Goal: Information Seeking & Learning: Check status

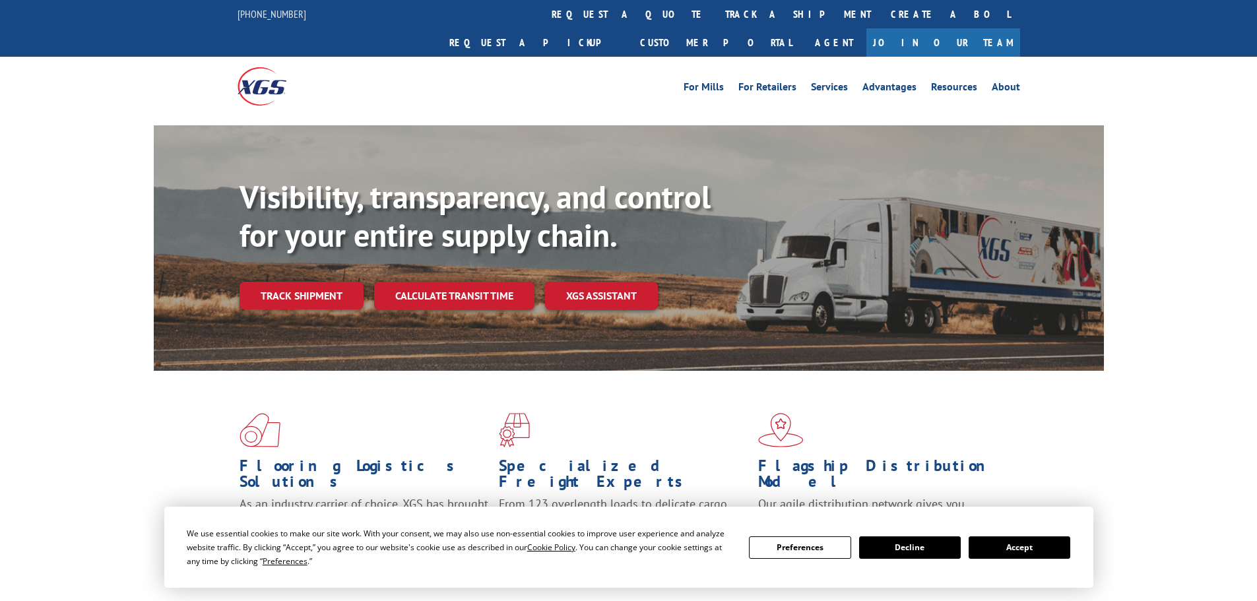
drag, startPoint x: 1050, startPoint y: 549, endPoint x: 1044, endPoint y: 553, distance: 7.1
click at [1047, 549] on button "Accept" at bounding box center [1020, 548] width 102 height 22
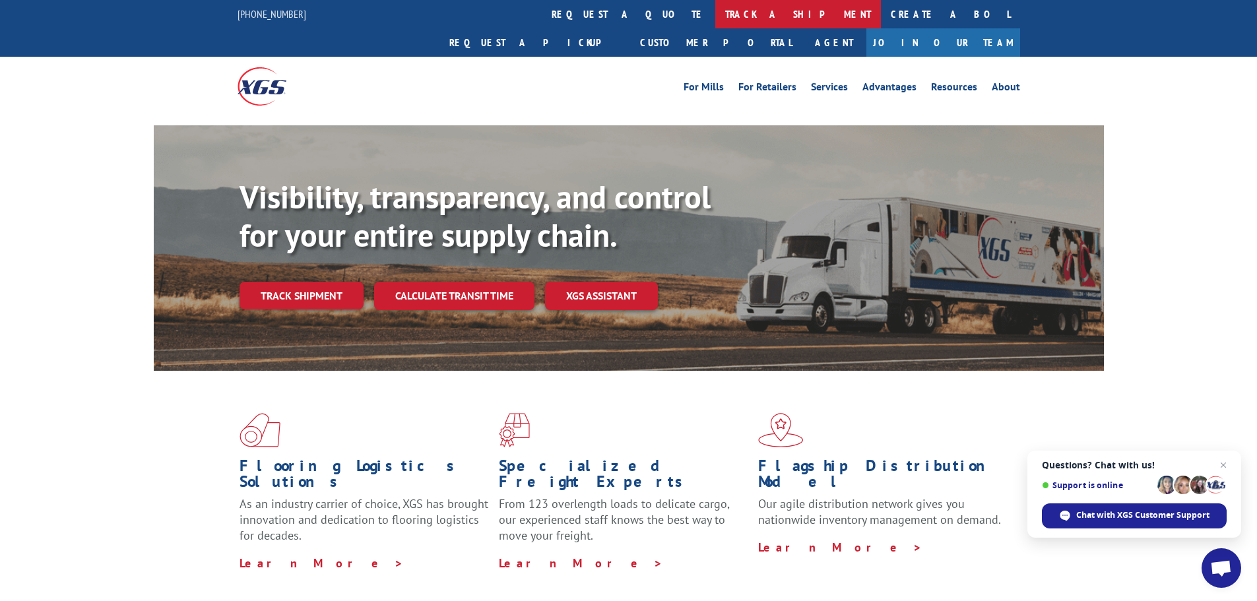
click at [715, 7] on link "track a shipment" at bounding box center [798, 14] width 166 height 28
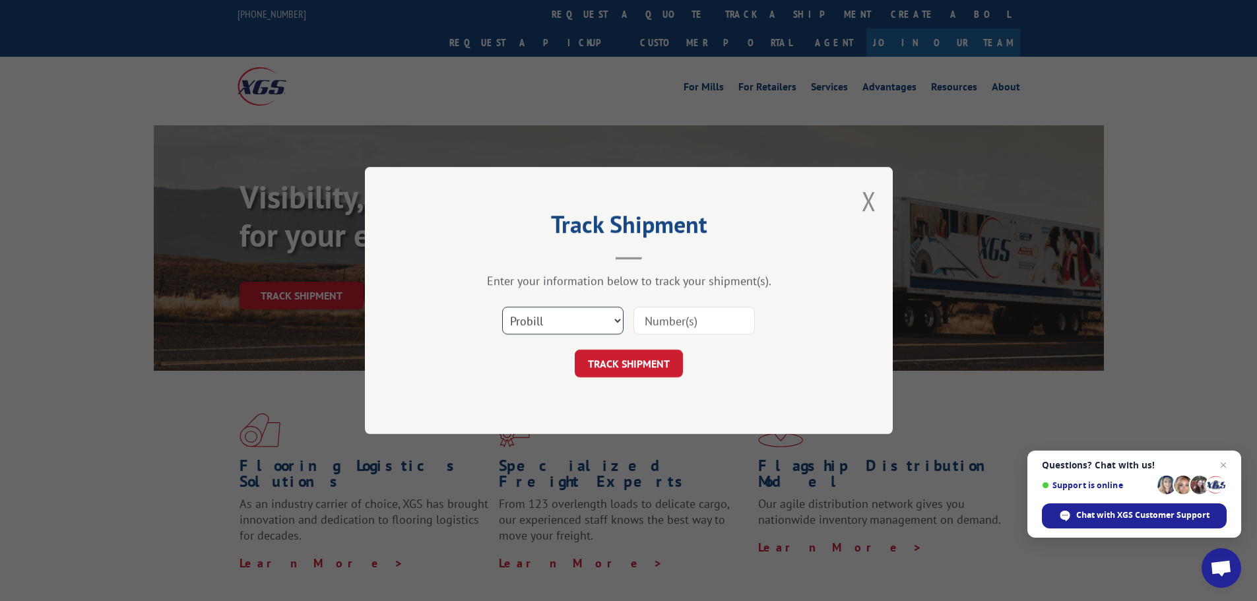
click at [614, 317] on select "Select category... Probill BOL PO" at bounding box center [562, 321] width 121 height 28
select select "bol"
click at [502, 307] on select "Select category... Probill BOL PO" at bounding box center [562, 321] width 121 height 28
click at [677, 319] on input at bounding box center [694, 321] width 121 height 28
paste input "449347"
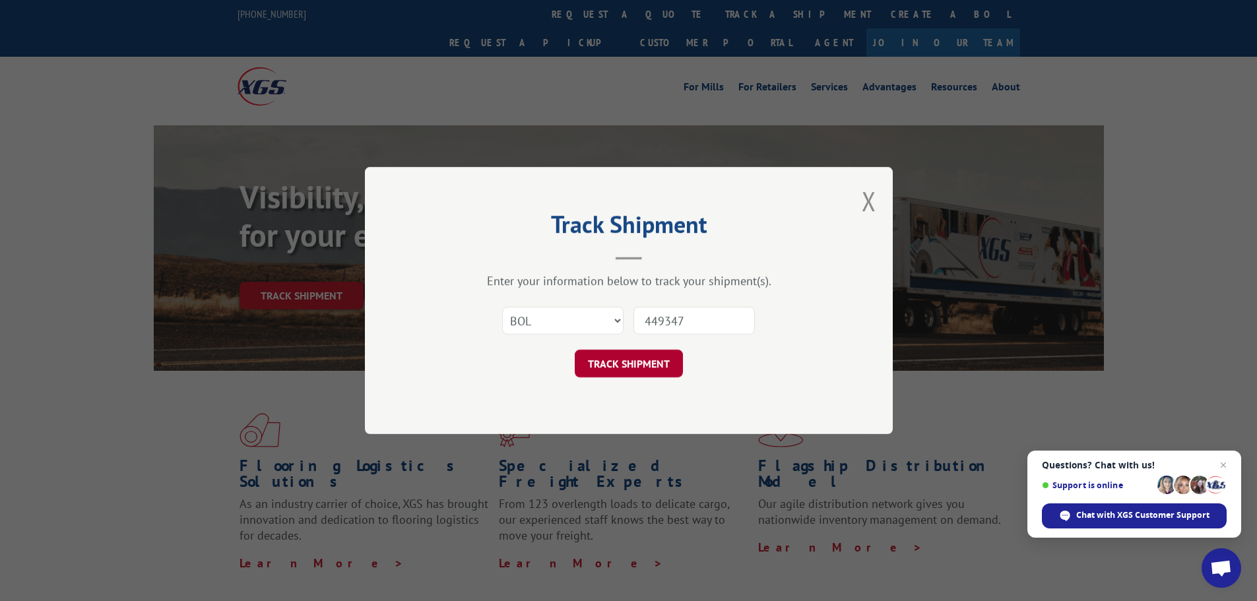
type input "449347"
click at [607, 364] on button "TRACK SHIPMENT" at bounding box center [629, 364] width 108 height 28
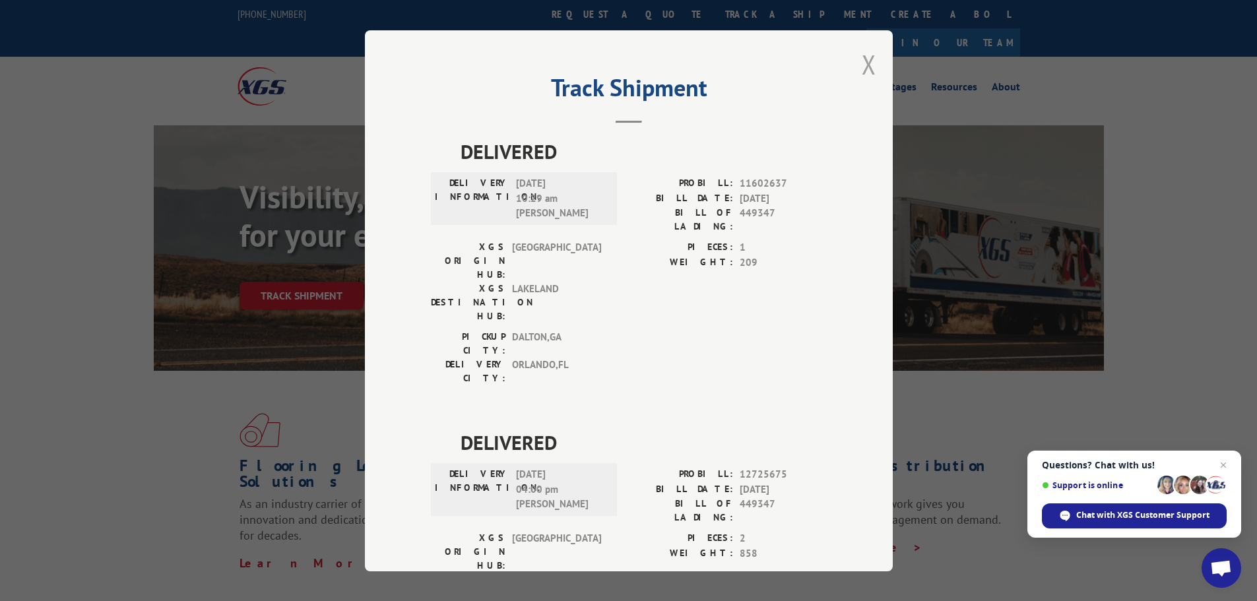
click at [862, 58] on button "Close modal" at bounding box center [869, 64] width 15 height 35
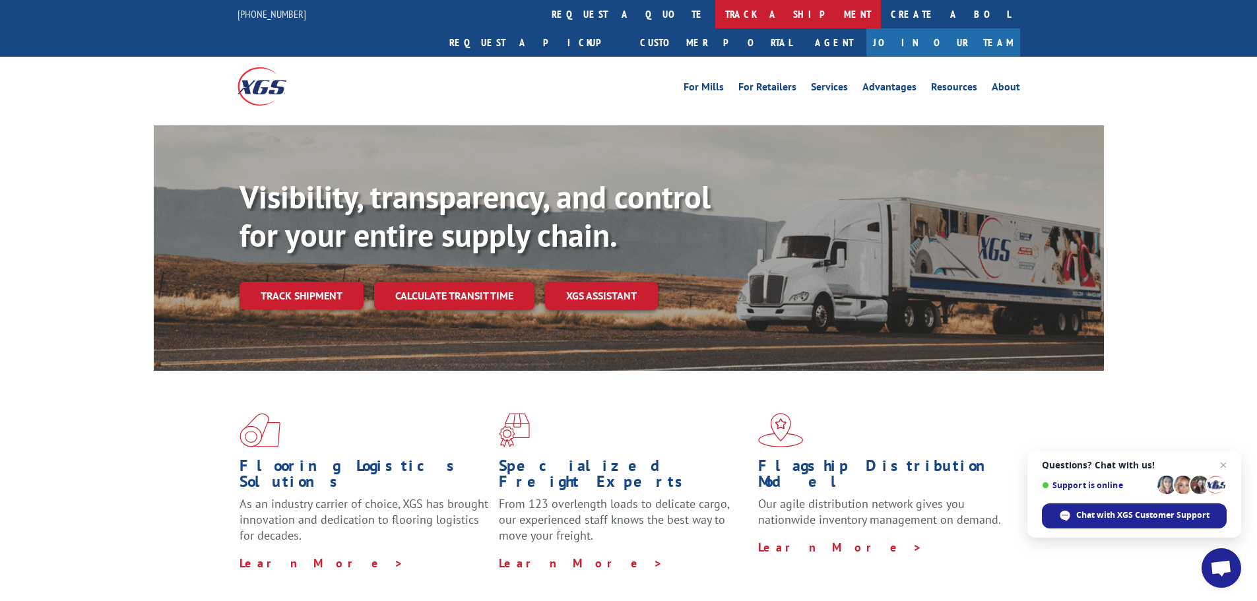
click at [715, 7] on link "track a shipment" at bounding box center [798, 14] width 166 height 28
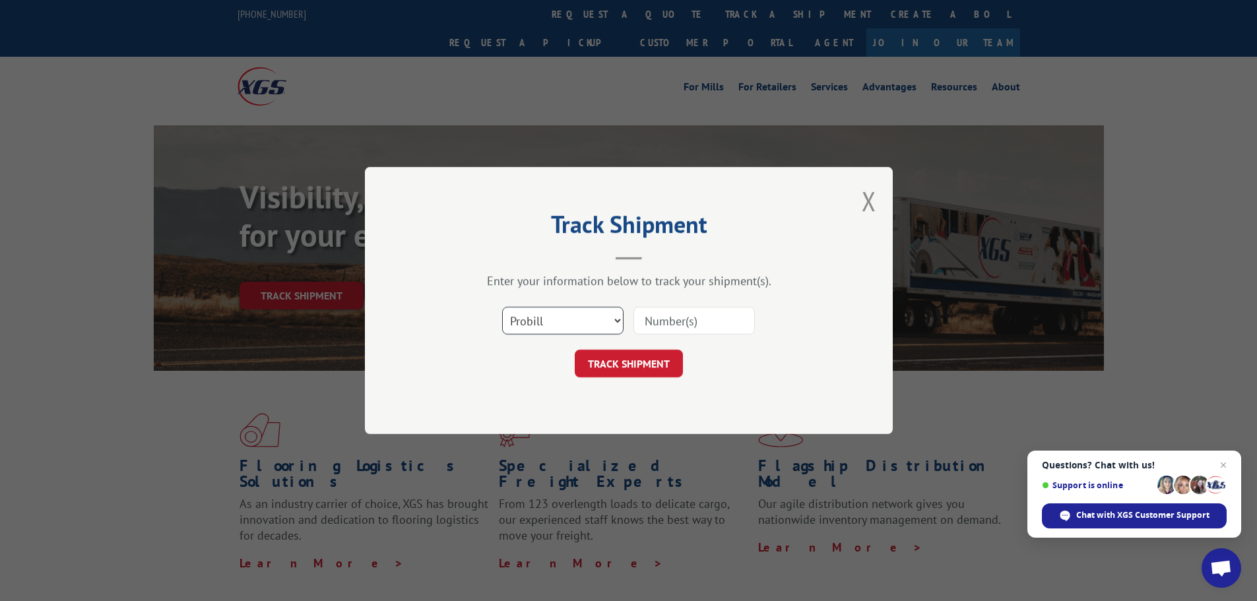
click at [579, 321] on select "Select category... Probill BOL PO" at bounding box center [562, 321] width 121 height 28
select select "bol"
click at [502, 307] on select "Select category... Probill BOL PO" at bounding box center [562, 321] width 121 height 28
click at [665, 325] on input at bounding box center [694, 321] width 121 height 28
paste input "5195256"
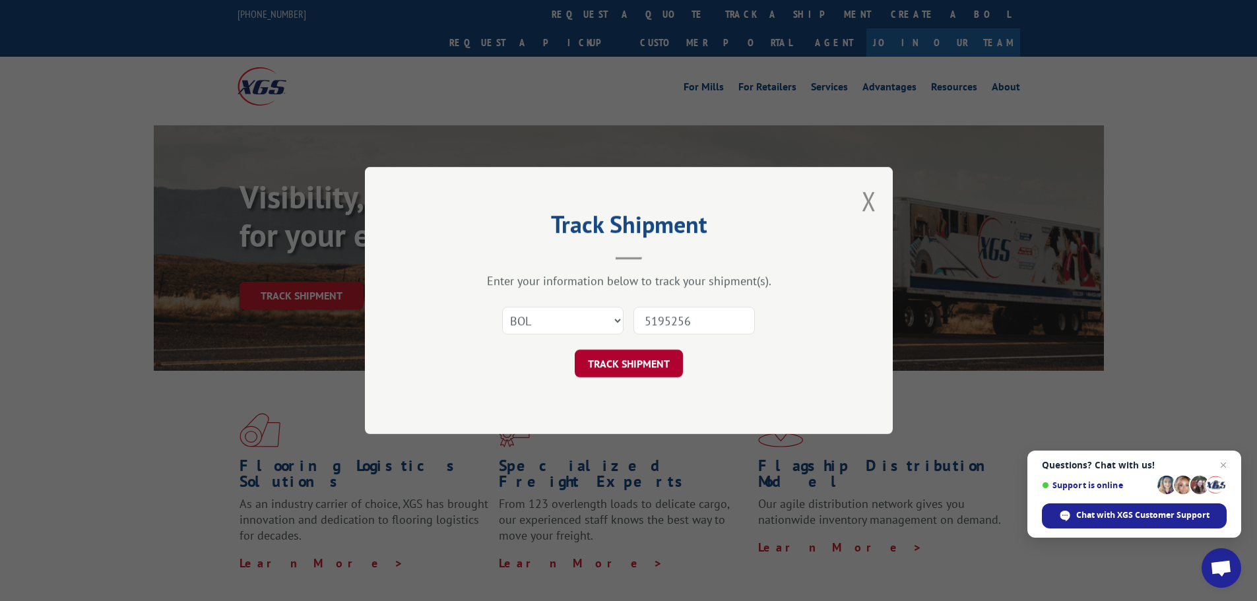
type input "5195256"
click at [640, 366] on button "TRACK SHIPMENT" at bounding box center [629, 364] width 108 height 28
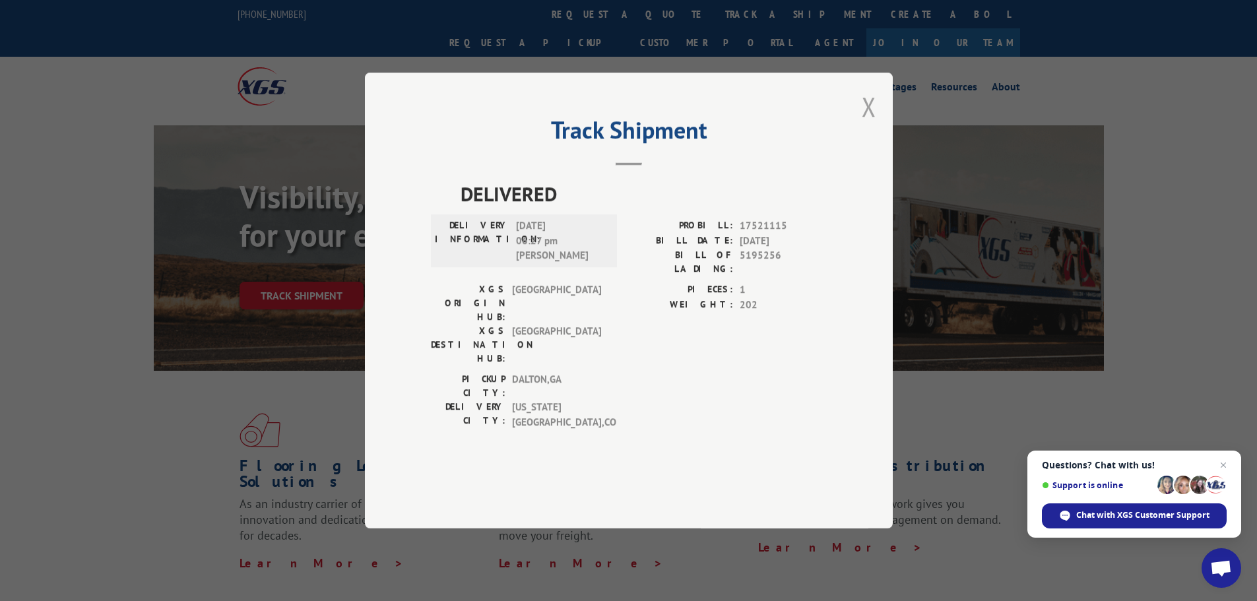
click at [867, 124] on button "Close modal" at bounding box center [869, 106] width 15 height 35
